Goal: Information Seeking & Learning: Learn about a topic

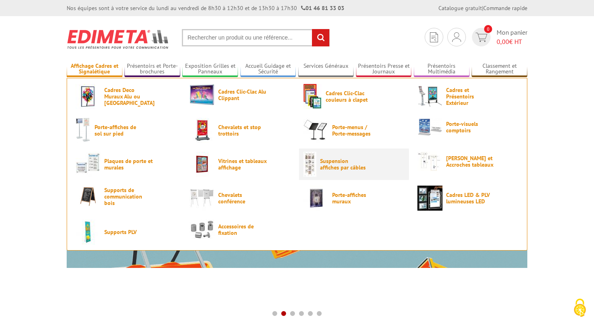
click at [331, 166] on span "Suspension affiches par câbles" at bounding box center [344, 164] width 48 height 13
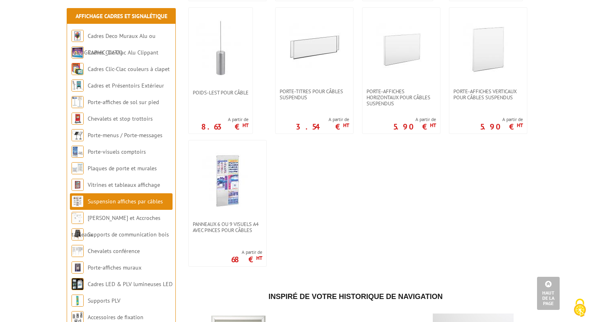
scroll to position [672, 0]
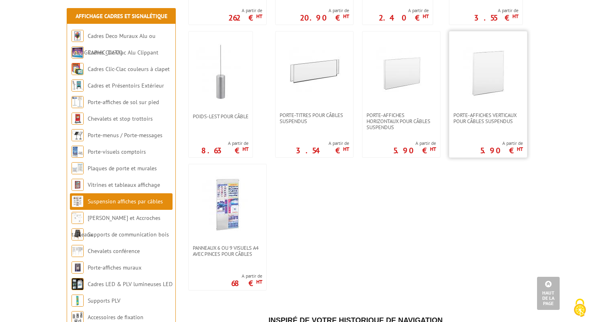
click at [485, 112] on link at bounding box center [488, 72] width 78 height 81
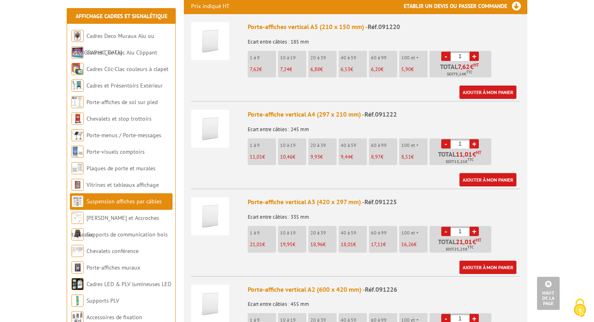
scroll to position [317, 0]
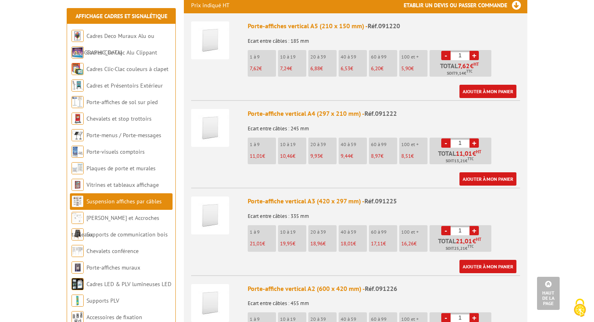
click at [261, 227] on li "1 à 9 21,01 €" at bounding box center [262, 238] width 28 height 27
click at [260, 230] on li "1 à 9 21,01 €" at bounding box center [262, 238] width 28 height 27
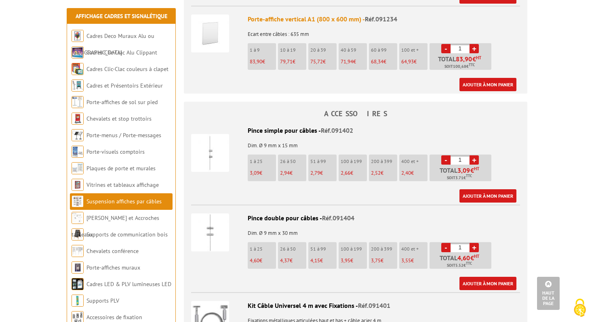
scroll to position [671, 0]
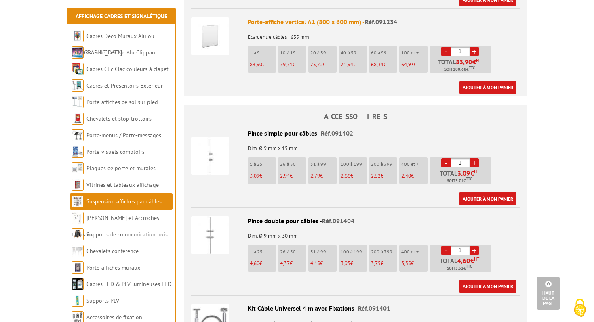
click at [258, 162] on li "1 à 25 3,09 €" at bounding box center [262, 171] width 28 height 27
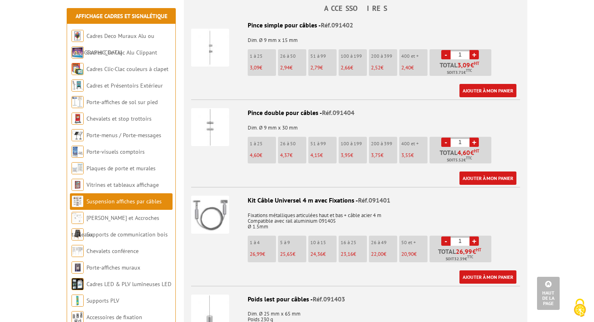
scroll to position [779, 0]
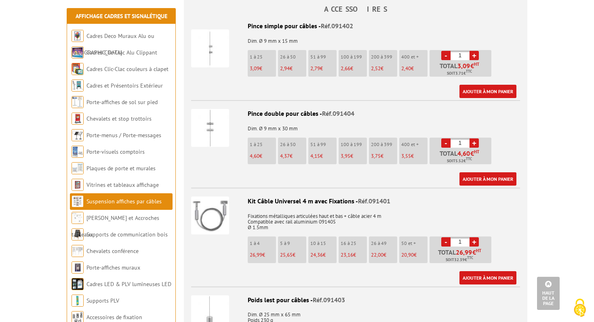
click at [205, 208] on img at bounding box center [210, 216] width 38 height 38
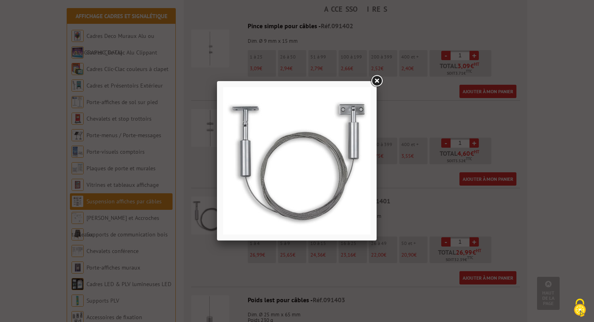
click at [548, 221] on div at bounding box center [297, 161] width 594 height 322
